Goal: Task Accomplishment & Management: Manage account settings

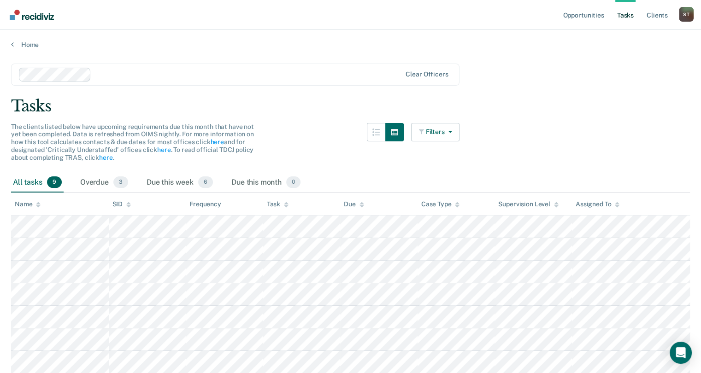
click at [275, 205] on div "Task" at bounding box center [278, 204] width 22 height 8
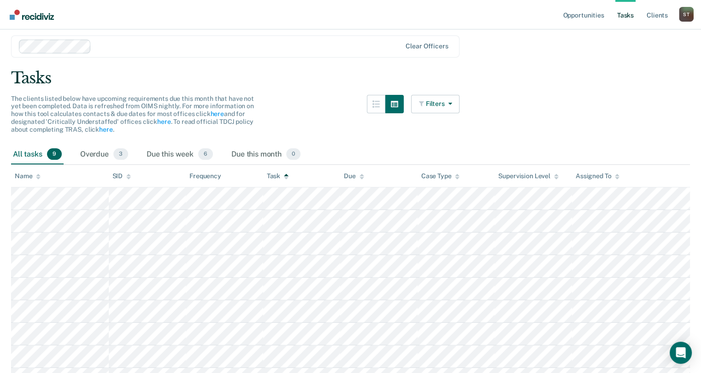
scroll to position [82, 0]
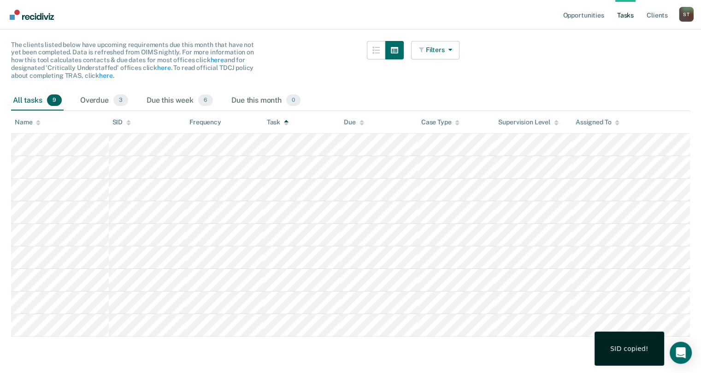
click at [149, 347] on main "Clear officers Tasks The clients listed below have upcoming requirements due th…" at bounding box center [350, 169] width 701 height 404
click at [575, 16] on link "Opportunities" at bounding box center [583, 14] width 45 height 29
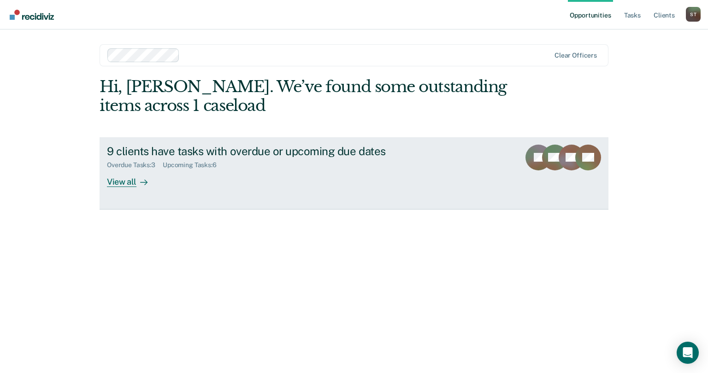
click at [164, 169] on div "Overdue Tasks : 3 Upcoming Tasks : 6" at bounding box center [268, 164] width 323 height 12
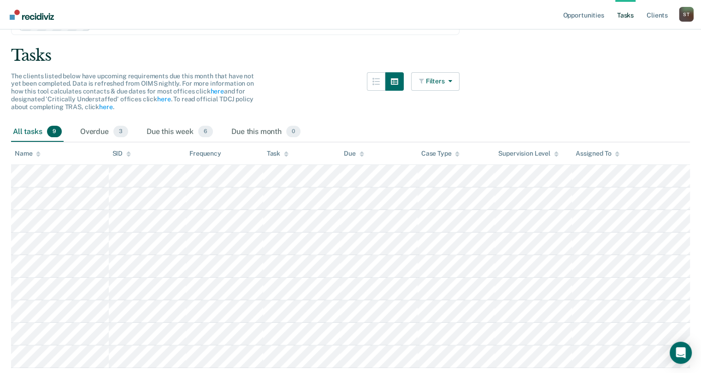
scroll to position [82, 0]
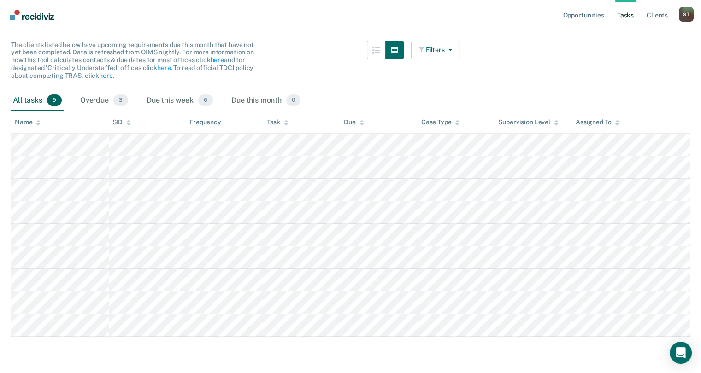
click at [265, 122] on th "Task" at bounding box center [301, 122] width 77 height 23
click at [273, 118] on div "Task" at bounding box center [278, 122] width 22 height 8
click at [276, 120] on div "Task" at bounding box center [278, 122] width 22 height 8
click at [177, 23] on nav "Opportunities Tasks Client s [PERSON_NAME] S T Profile How it works Log Out" at bounding box center [350, 14] width 686 height 29
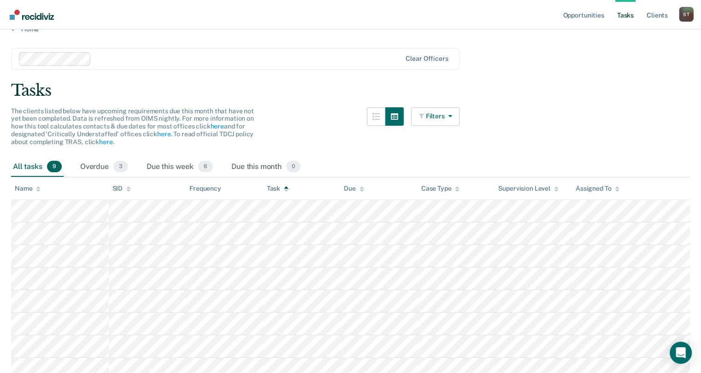
scroll to position [0, 0]
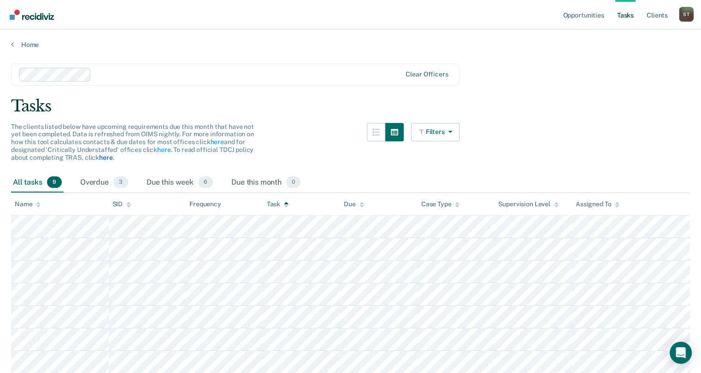
click at [108, 158] on link "here" at bounding box center [105, 157] width 13 height 7
click at [217, 141] on link "here" at bounding box center [216, 141] width 13 height 7
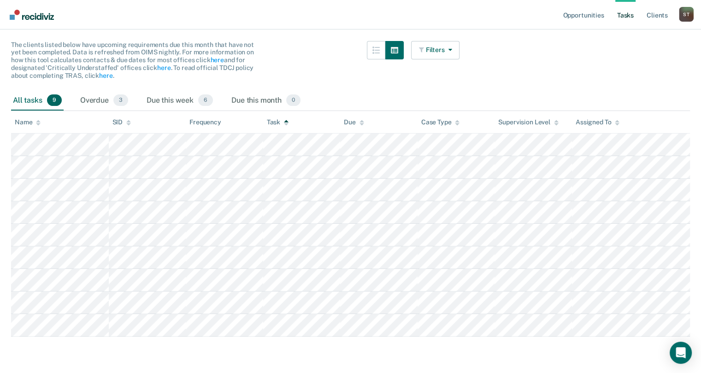
click at [470, 77] on main "Clear officers Tasks The clients listed below have upcoming requirements due th…" at bounding box center [350, 169] width 701 height 404
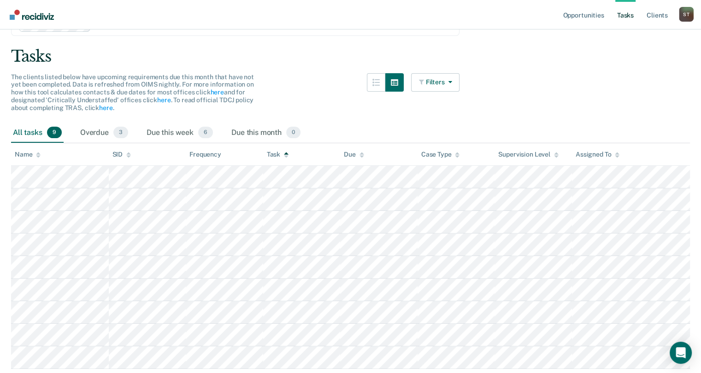
scroll to position [0, 0]
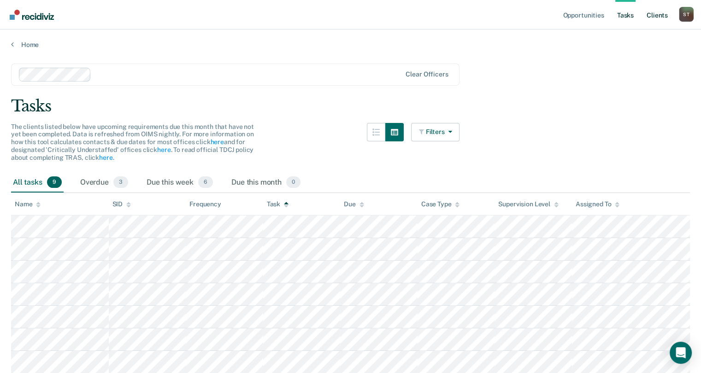
click at [661, 16] on link "Client s" at bounding box center [657, 14] width 25 height 29
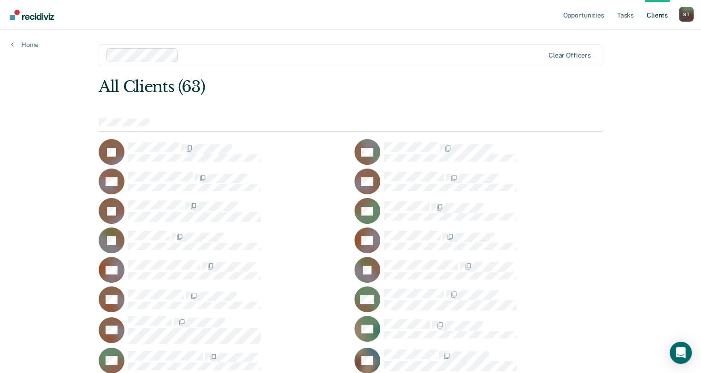
click at [9, 41] on div "Home" at bounding box center [25, 38] width 50 height 19
click at [19, 45] on link "Home" at bounding box center [25, 45] width 28 height 8
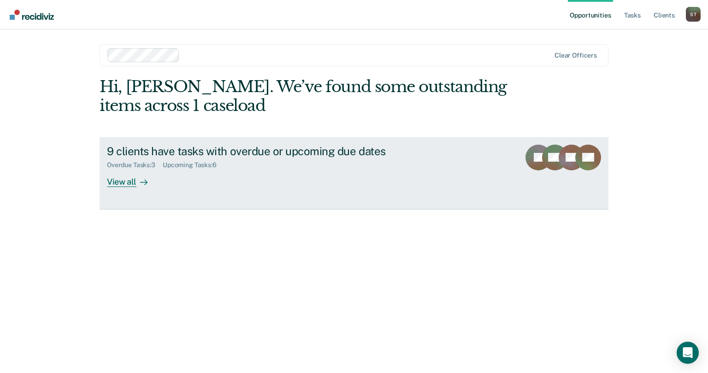
click at [136, 183] on div at bounding box center [141, 181] width 11 height 11
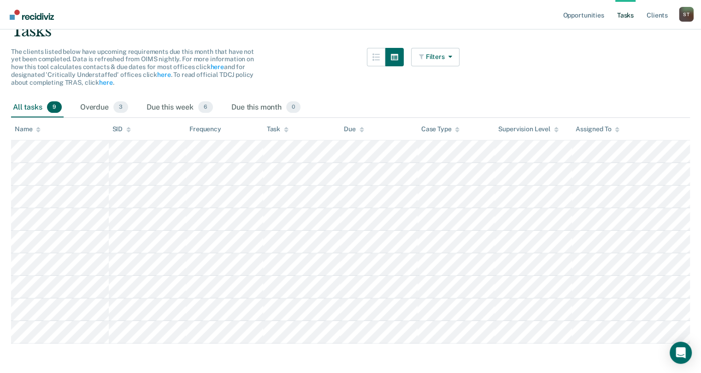
scroll to position [82, 0]
